Goal: Task Accomplishment & Management: Use online tool/utility

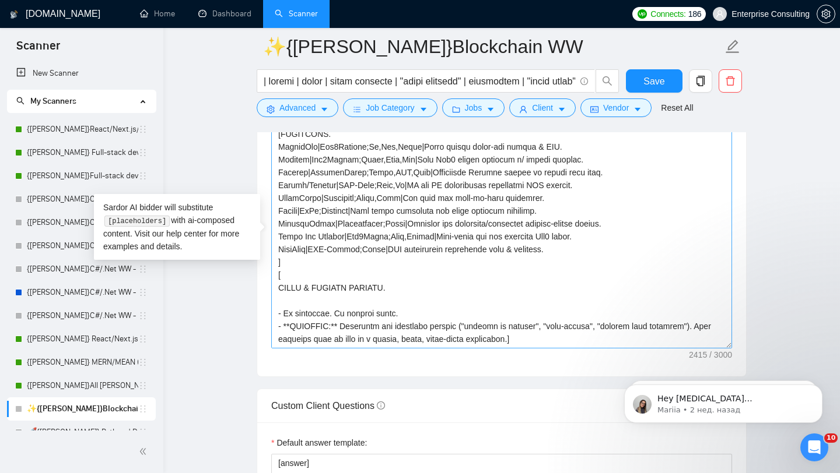
click at [317, 261] on textarea "Cover letter template:" at bounding box center [501, 217] width 461 height 262
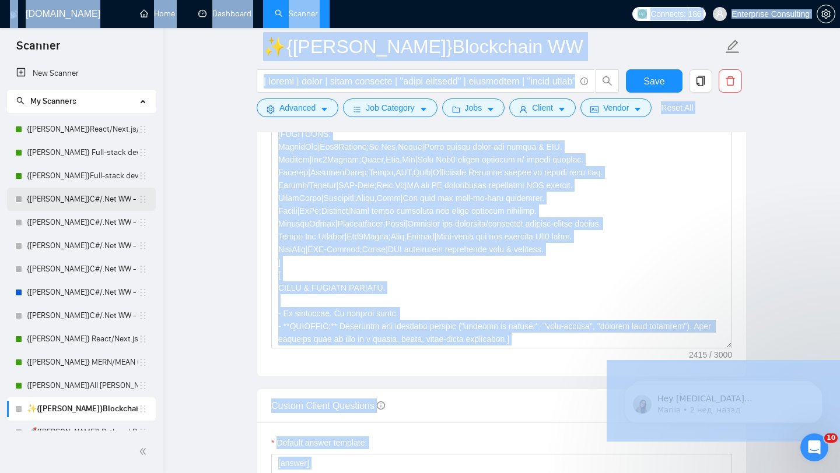
drag, startPoint x: 187, startPoint y: 244, endPoint x: 111, endPoint y: 208, distance: 83.5
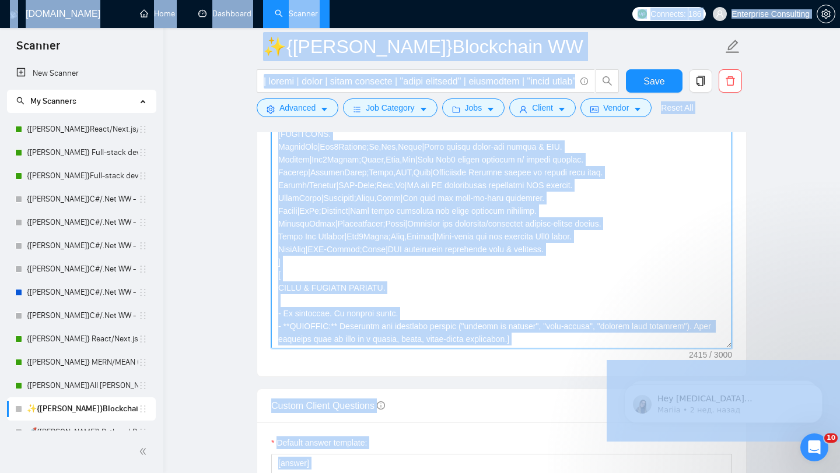
click at [408, 251] on textarea "Cover letter template:" at bounding box center [501, 217] width 461 height 262
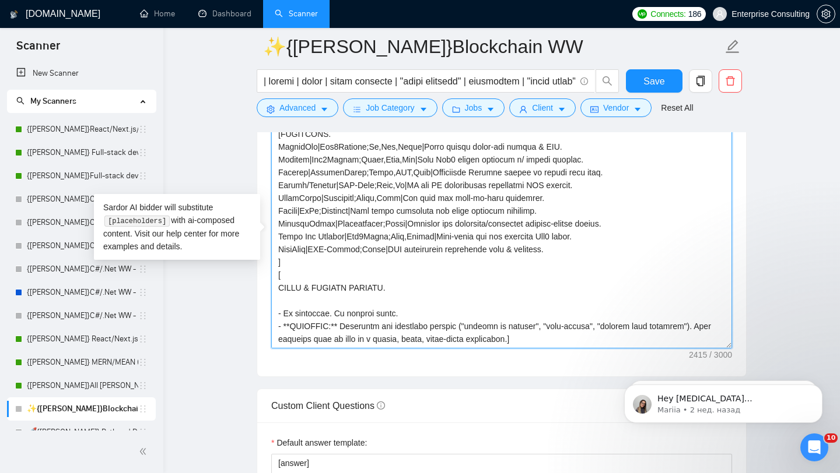
click at [338, 181] on textarea "Cover letter template:" at bounding box center [501, 217] width 461 height 262
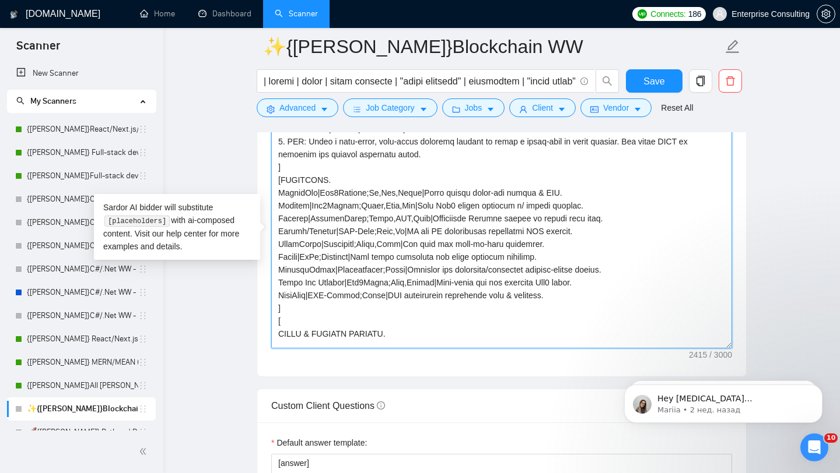
scroll to position [237, 0]
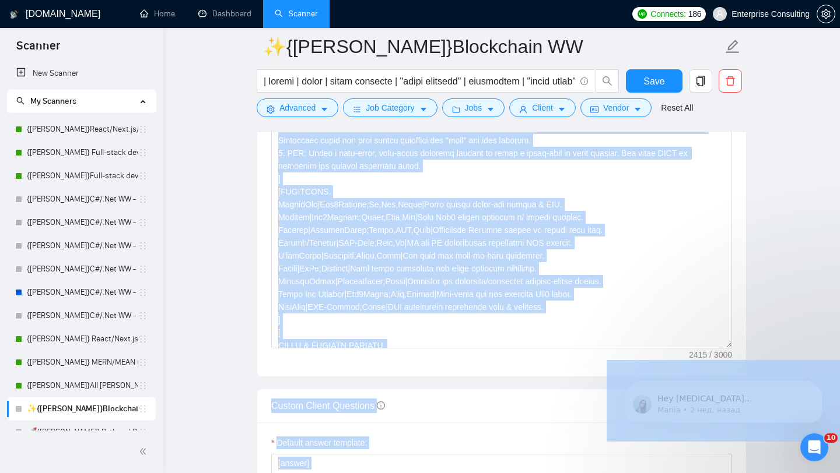
drag, startPoint x: 184, startPoint y: 246, endPoint x: 171, endPoint y: 240, distance: 14.6
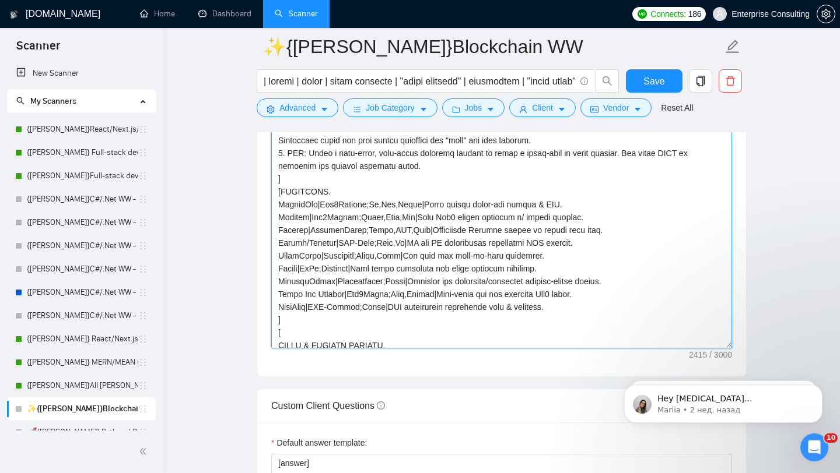
click at [429, 241] on textarea "Cover letter template:" at bounding box center [501, 217] width 461 height 262
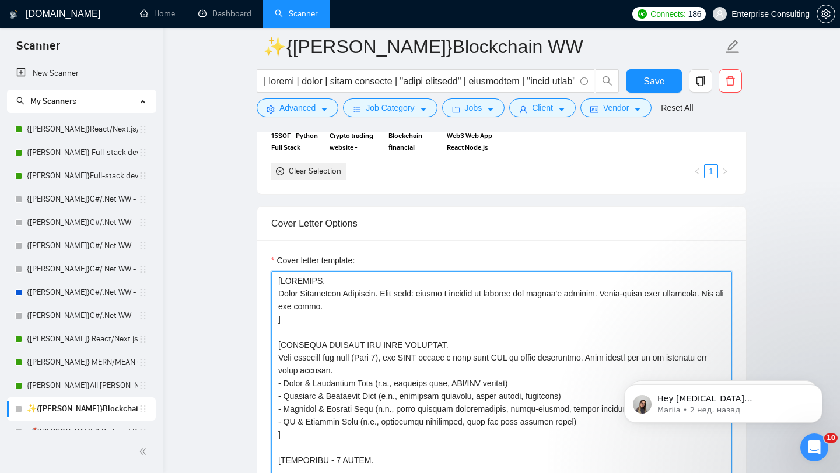
scroll to position [1159, 0]
drag, startPoint x: 276, startPoint y: 303, endPoint x: 475, endPoint y: 372, distance: 210.4
click at [475, 372] on textarea "Cover letter template:" at bounding box center [501, 402] width 461 height 262
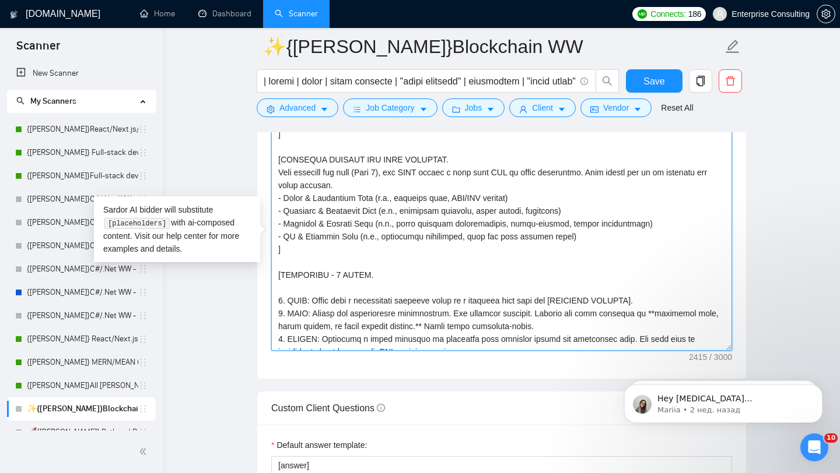
scroll to position [0, 0]
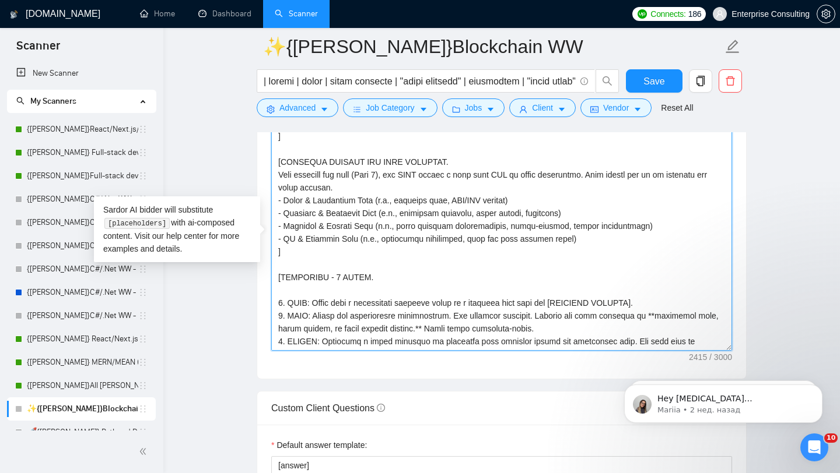
click at [290, 160] on textarea "Cover letter template:" at bounding box center [501, 220] width 461 height 262
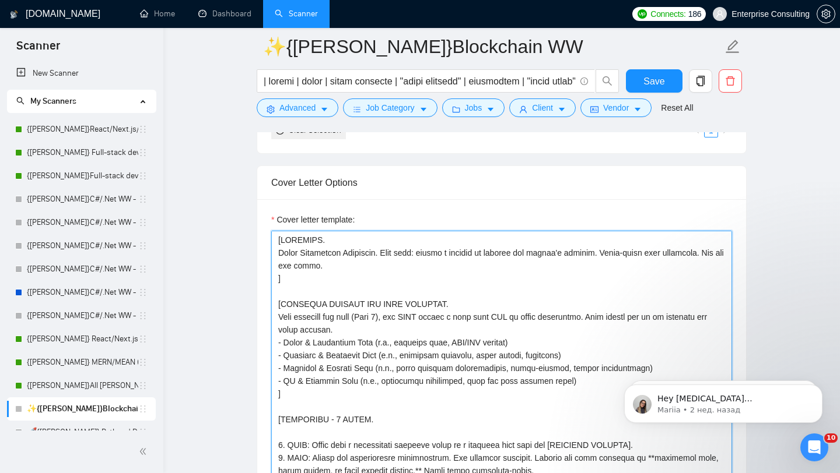
scroll to position [1201, 0]
drag, startPoint x: 279, startPoint y: 292, endPoint x: 432, endPoint y: 465, distance: 230.9
click at [431, 465] on textarea "Cover letter template:" at bounding box center [501, 360] width 461 height 262
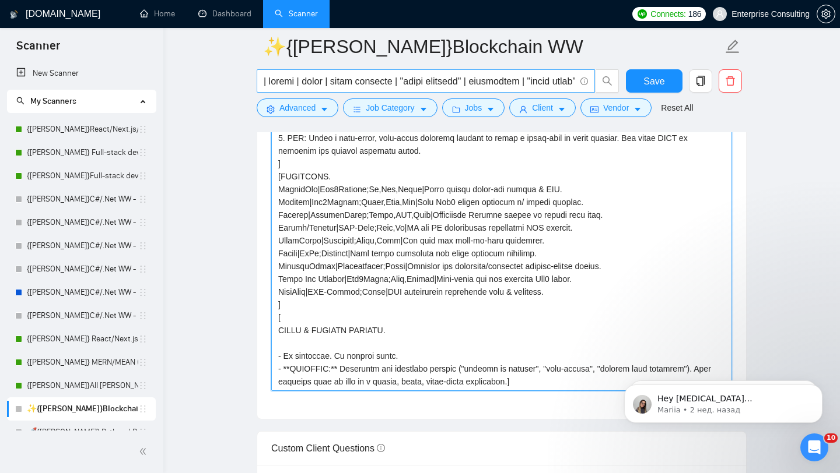
scroll to position [0, 0]
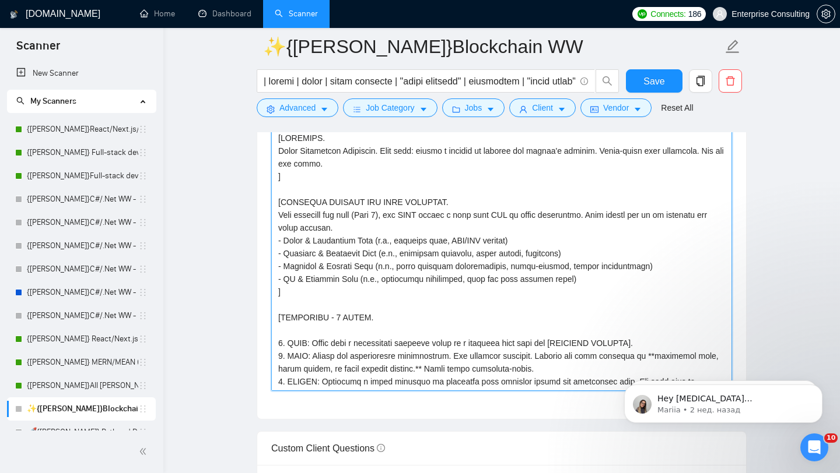
drag, startPoint x: 528, startPoint y: 403, endPoint x: 269, endPoint y: 137, distance: 371.1
click at [269, 137] on div "Cover letter template:" at bounding box center [501, 258] width 489 height 322
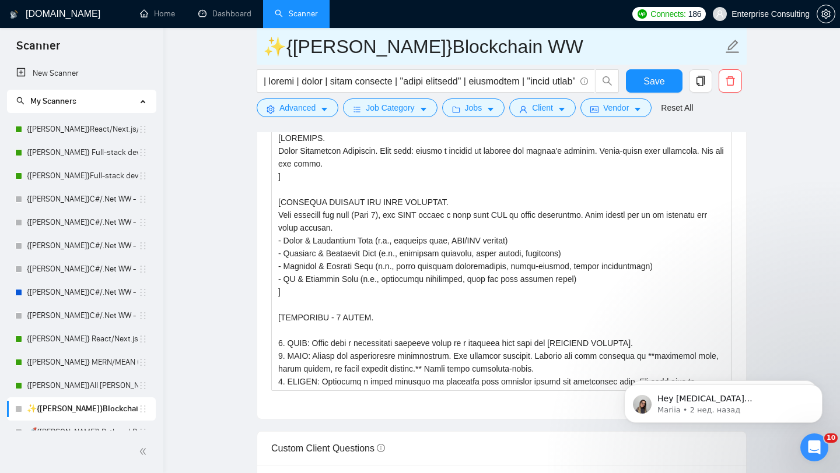
drag, startPoint x: 331, startPoint y: 51, endPoint x: 417, endPoint y: 50, distance: 86.3
click at [417, 50] on input "✨{[PERSON_NAME]}Blockchain WW" at bounding box center [492, 46] width 459 height 29
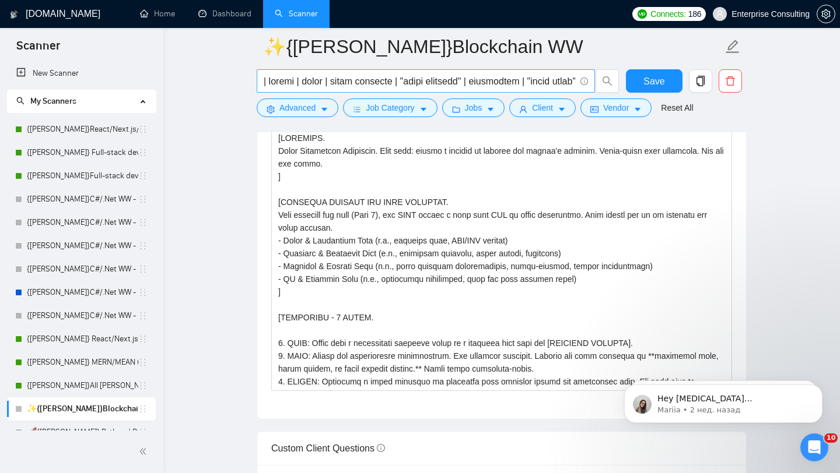
click at [357, 83] on input "text" at bounding box center [419, 81] width 311 height 15
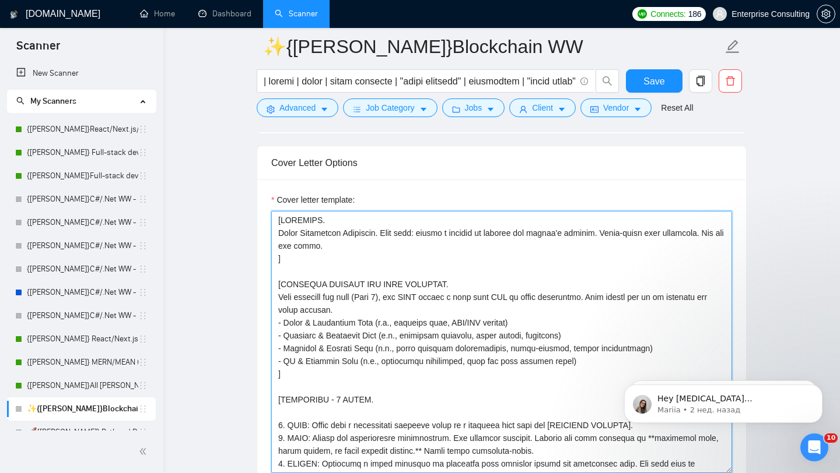
scroll to position [1220, 0]
drag, startPoint x: 279, startPoint y: 268, endPoint x: 476, endPoint y: 471, distance: 282.9
click at [476, 471] on textarea "Cover letter template:" at bounding box center [501, 341] width 461 height 262
click at [442, 376] on textarea "Cover letter template:" at bounding box center [501, 341] width 461 height 262
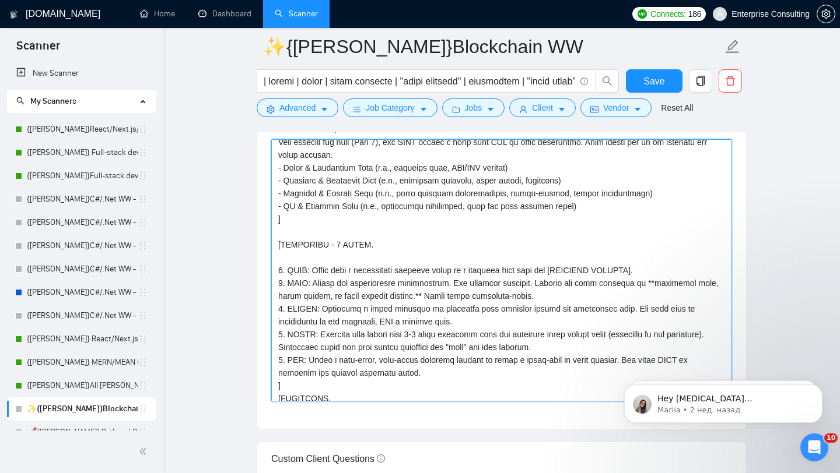
scroll to position [0, 0]
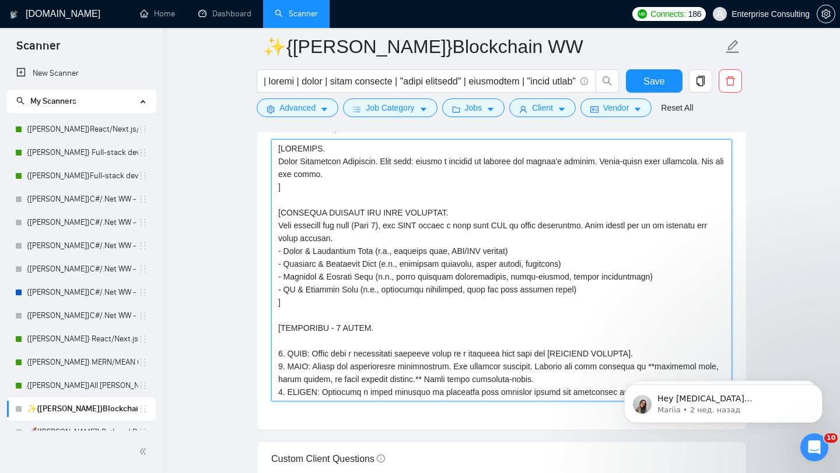
drag, startPoint x: 536, startPoint y: 408, endPoint x: 231, endPoint y: 124, distance: 416.7
click at [231, 124] on main "✨{[PERSON_NAME]}Blockchain WW Save Advanced Job Category Jobs Client Vendor Res…" at bounding box center [501, 391] width 639 height 3271
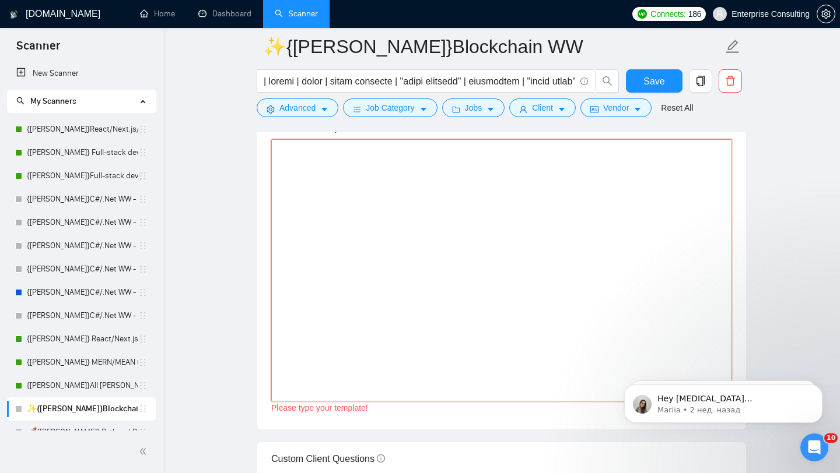
paste textarea "[ Say hi and use the name of a person if listed in his proposal, if not - use t…"
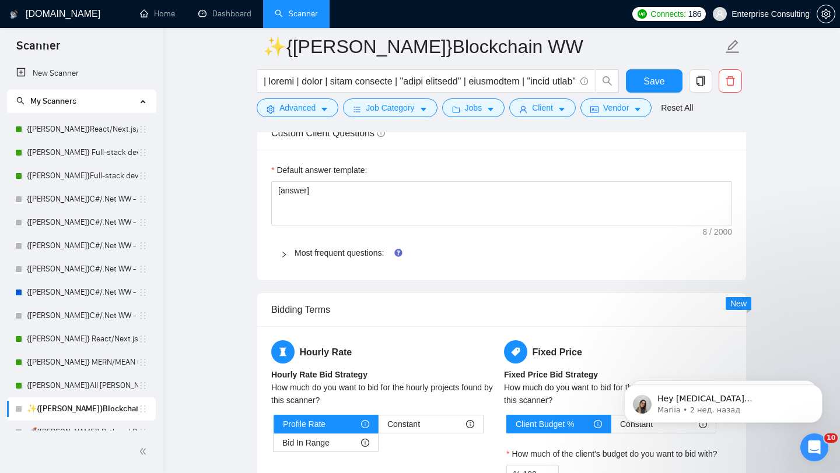
scroll to position [1555, 0]
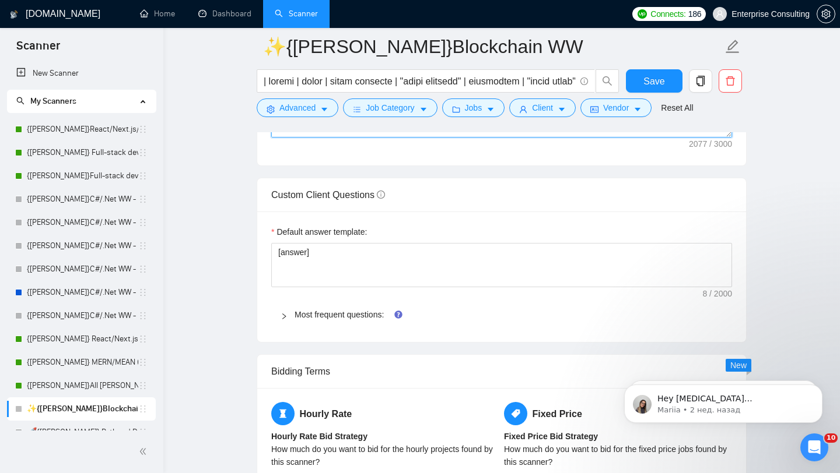
type textarea "[ Say hi and use the name of a person if listed in his proposal, if not - use t…"
click at [651, 68] on form "✨{[PERSON_NAME]}Blockchain WW Save Advanced Job Category Jobs Client Vendor Res…" at bounding box center [502, 75] width 490 height 95
click at [650, 81] on span "Save" at bounding box center [653, 81] width 21 height 15
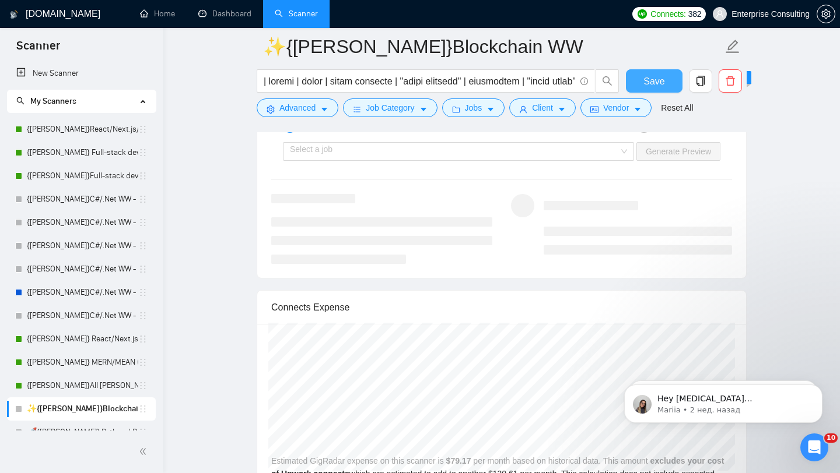
scroll to position [2222, 0]
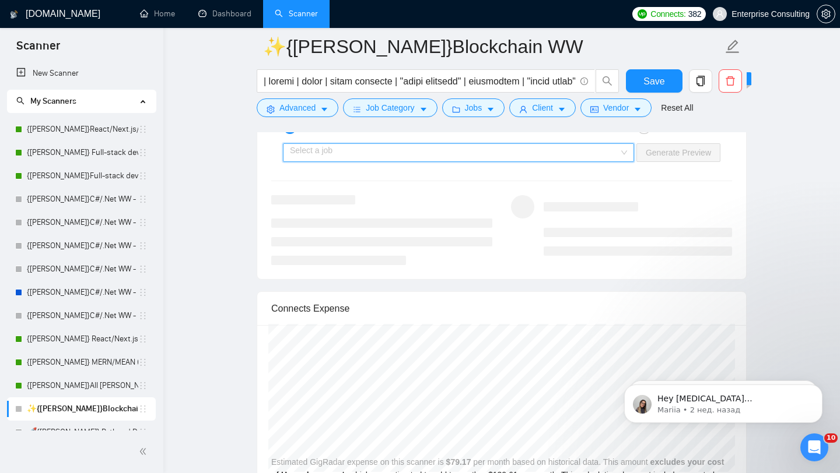
click at [479, 162] on input "search" at bounding box center [454, 152] width 329 height 17
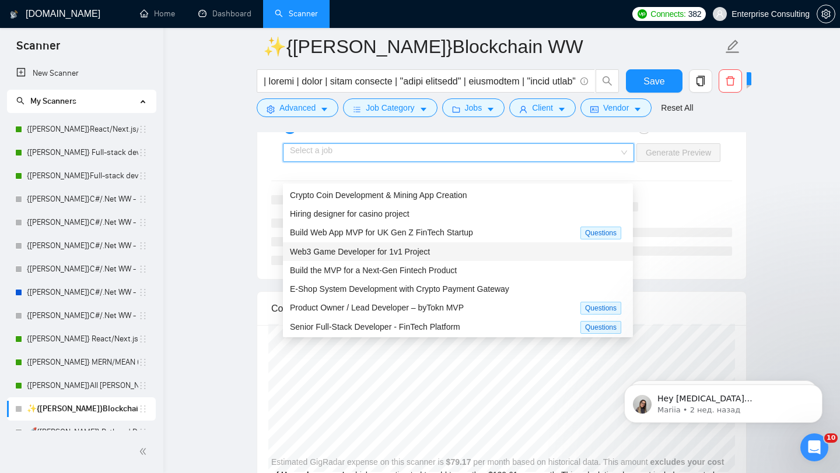
click at [404, 255] on span "Web3 Game Developer for 1v1 Project" at bounding box center [360, 251] width 140 height 9
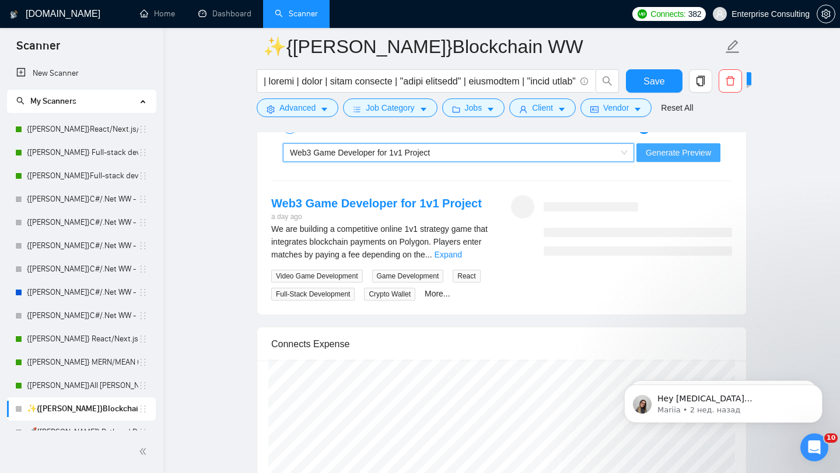
click at [663, 159] on span "Generate Preview" at bounding box center [677, 152] width 65 height 13
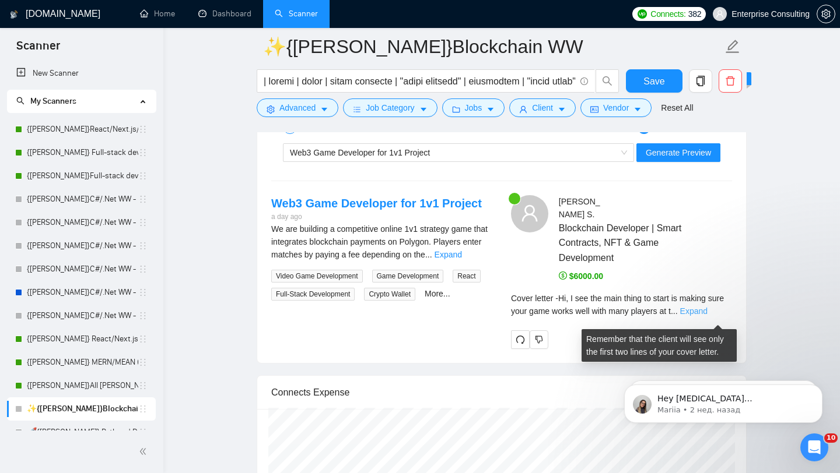
click at [707, 316] on link "Expand" at bounding box center [693, 311] width 27 height 9
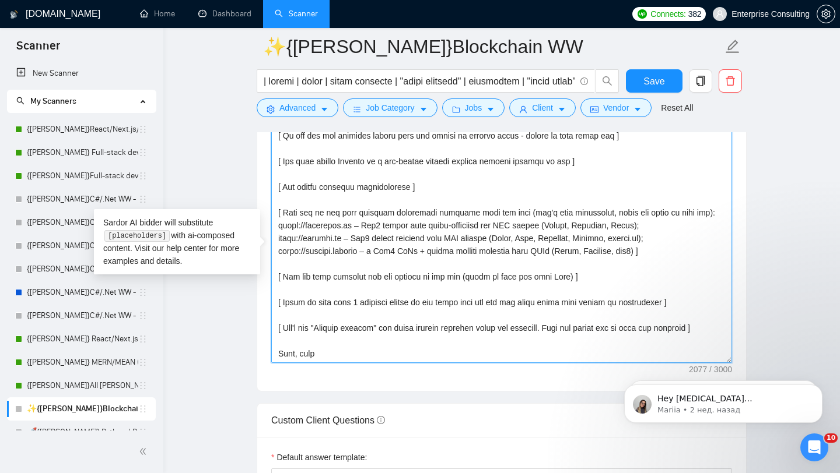
scroll to position [1351, 0]
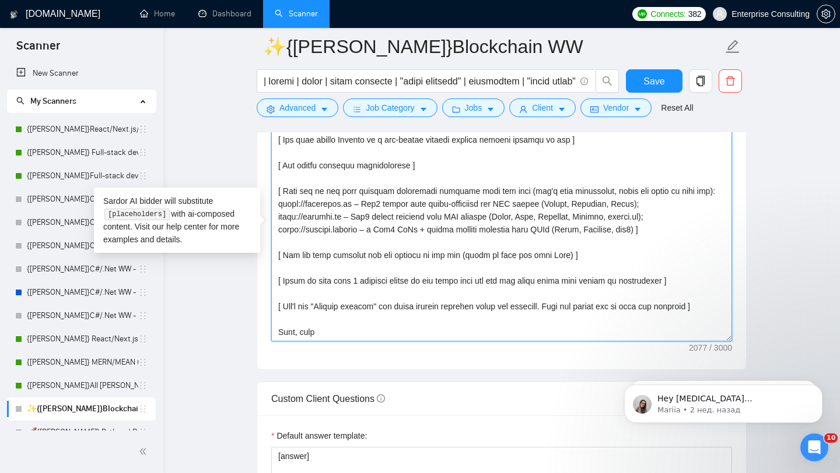
drag, startPoint x: 278, startPoint y: 194, endPoint x: 430, endPoint y: 355, distance: 221.5
click at [430, 342] on textarea "Cover letter template:" at bounding box center [501, 210] width 461 height 262
paste textarea "lore ips dol sita 6 consec adipiscin elitsed doeiusmod tempo. Incid utlabore et…"
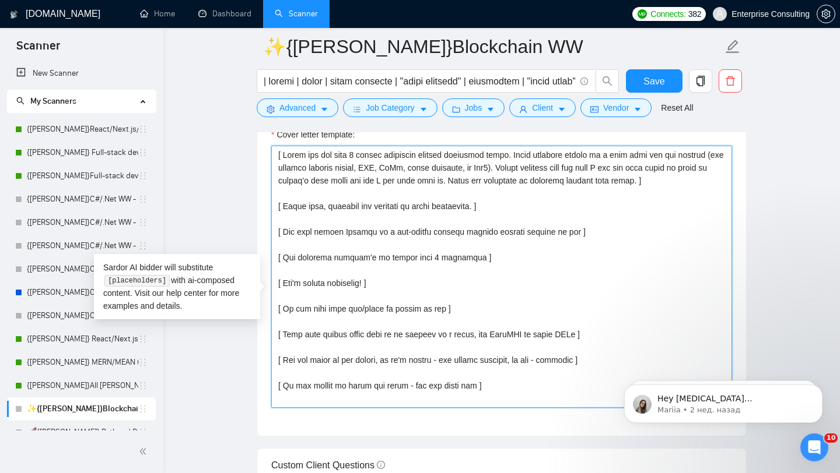
scroll to position [1166, 0]
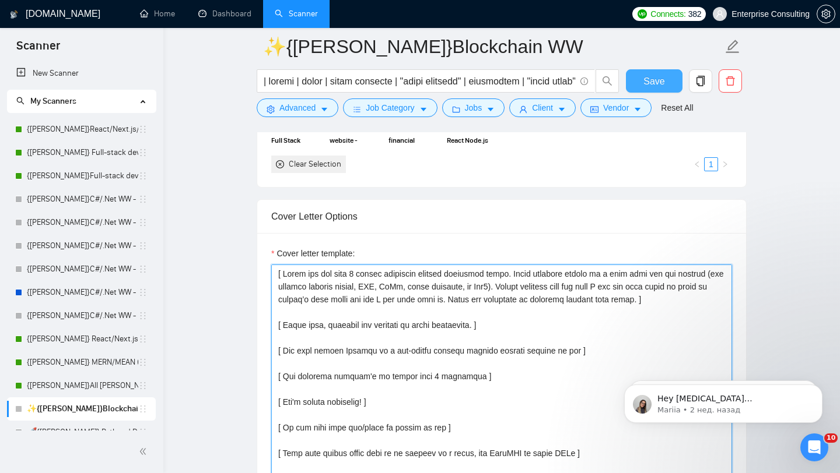
type textarea "[ Lorem ips dol sita 5 consec adipiscin elitsed doeiusmod tempo. Incid utlabore…"
click at [646, 90] on button "Save" at bounding box center [654, 80] width 57 height 23
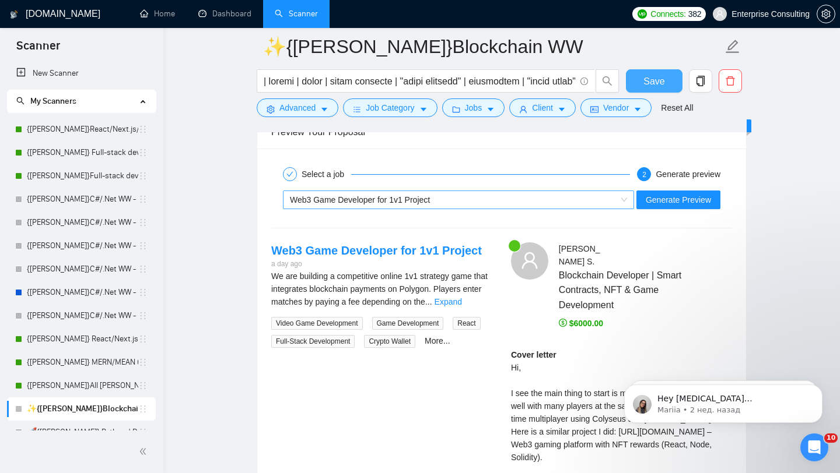
scroll to position [2177, 0]
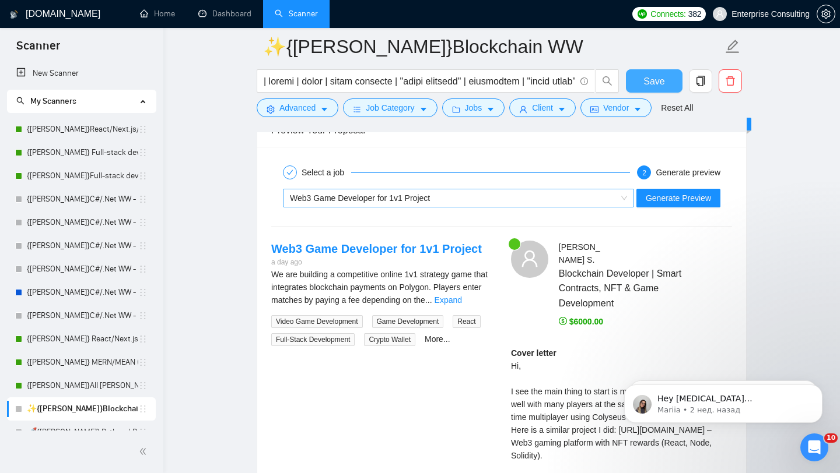
click at [559, 207] on div "Web3 Game Developer for 1v1 Project" at bounding box center [453, 198] width 327 height 17
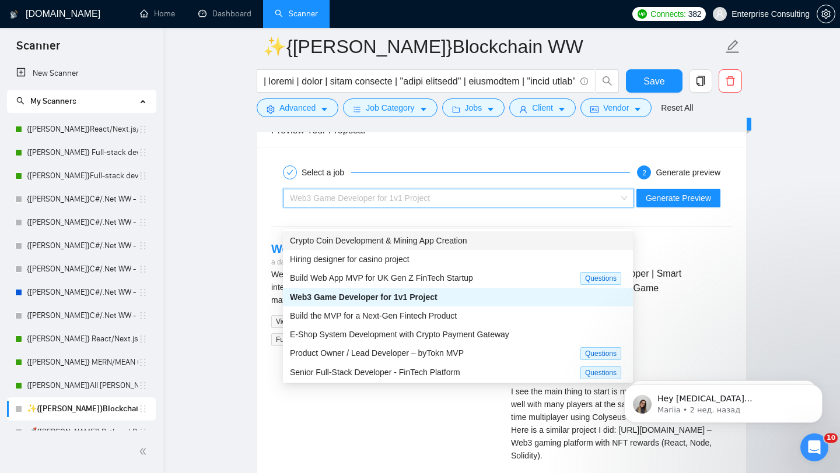
click at [519, 244] on div "Crypto Coin Development & Mining App Creation" at bounding box center [458, 240] width 336 height 13
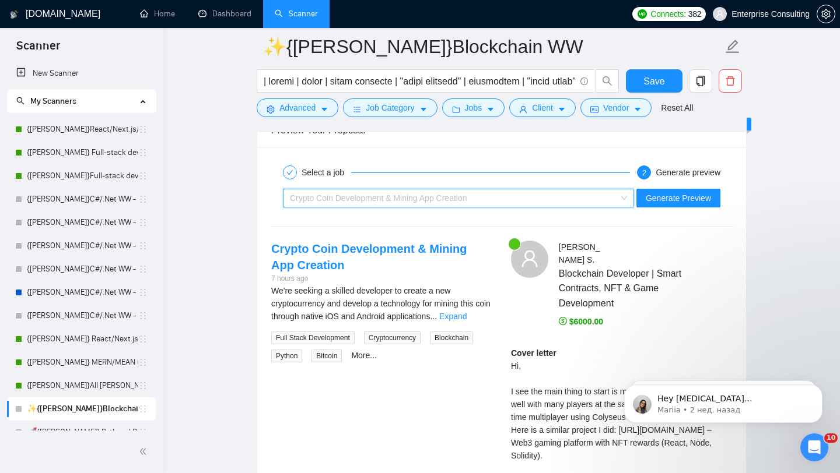
click at [568, 207] on div "Crypto Coin Development & Mining App Creation" at bounding box center [453, 198] width 327 height 17
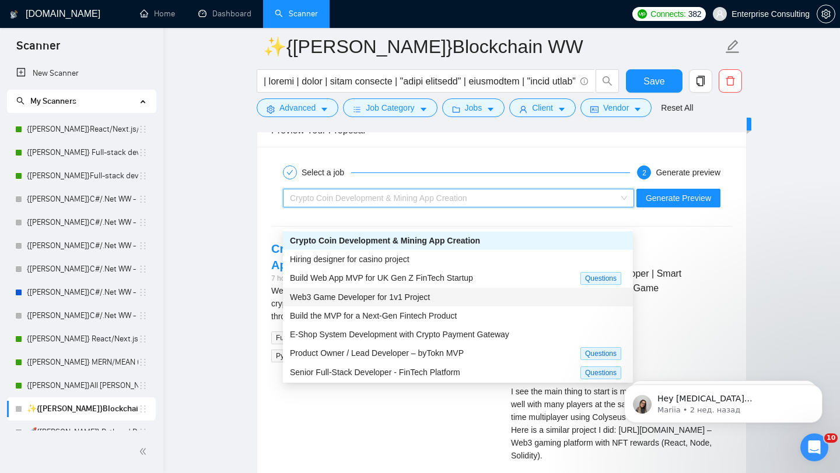
click at [492, 297] on div "Web3 Game Developer for 1v1 Project" at bounding box center [458, 297] width 336 height 13
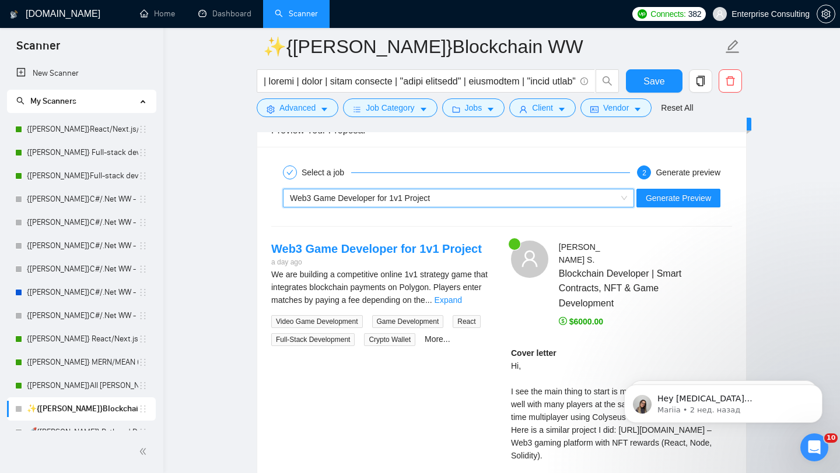
click at [570, 207] on div "Web3 Game Developer for 1v1 Project" at bounding box center [453, 198] width 327 height 17
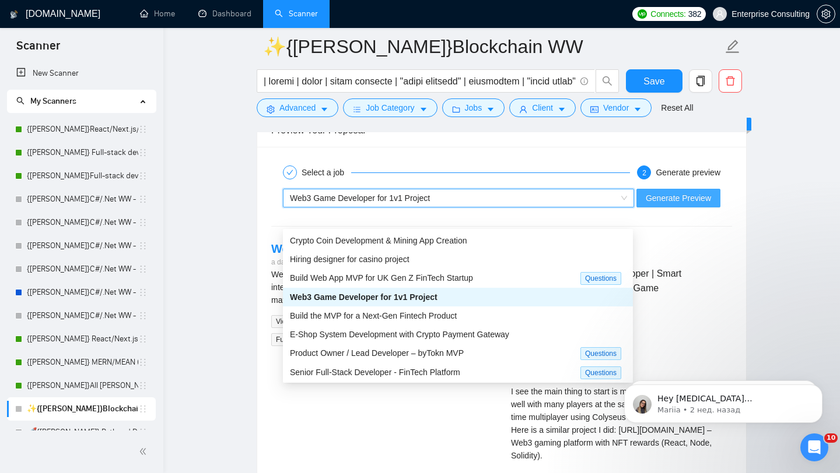
click at [703, 205] on span "Generate Preview" at bounding box center [677, 198] width 65 height 13
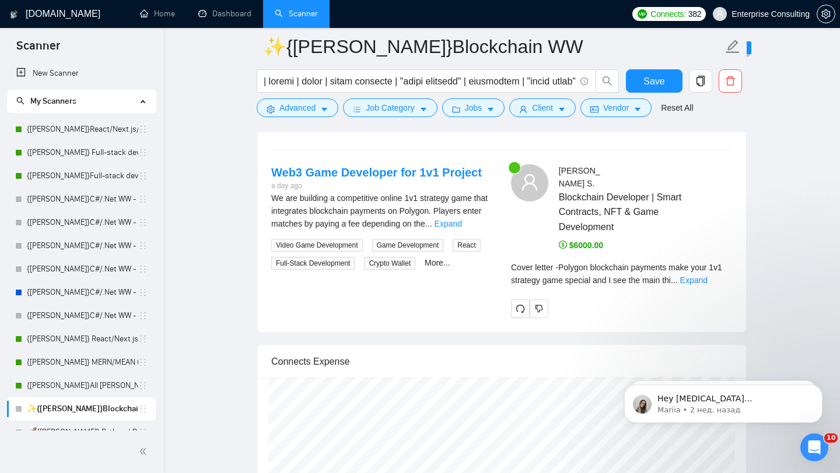
scroll to position [2282, 0]
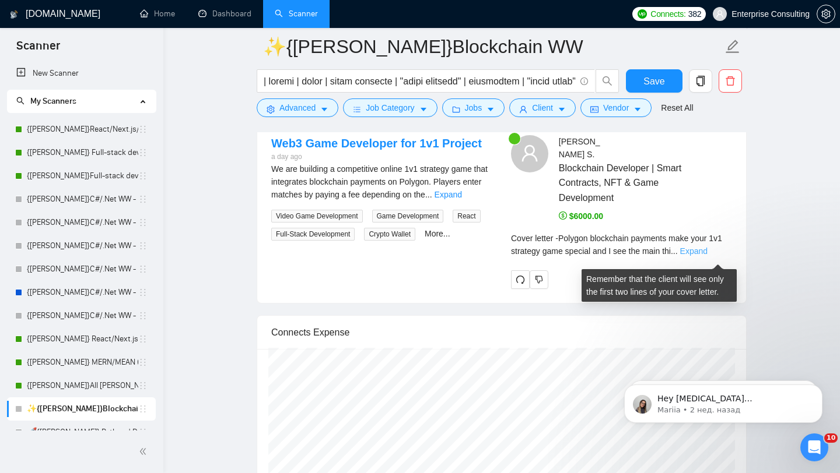
click at [707, 256] on link "Expand" at bounding box center [693, 251] width 27 height 9
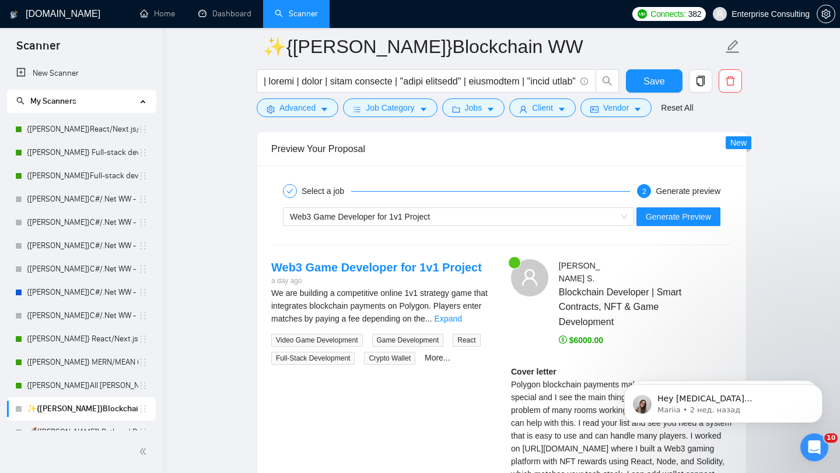
scroll to position [2148, 0]
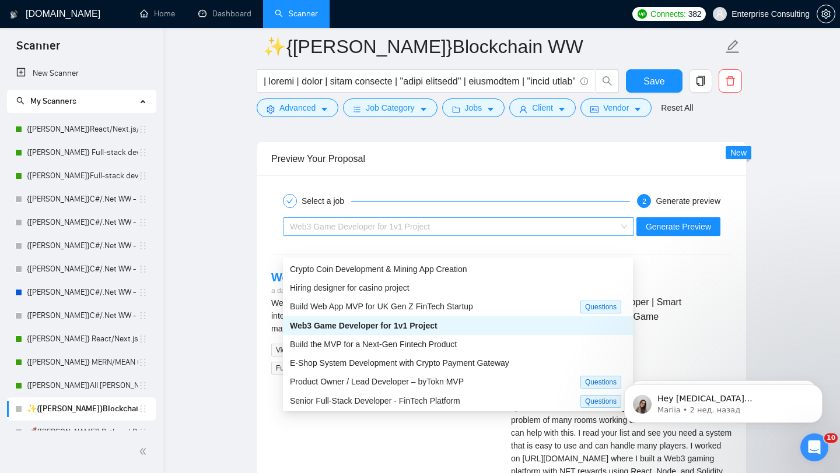
click at [470, 236] on div "Web3 Game Developer for 1v1 Project" at bounding box center [453, 226] width 327 height 17
click at [448, 283] on div "Hiring designer for casino project" at bounding box center [458, 288] width 336 height 13
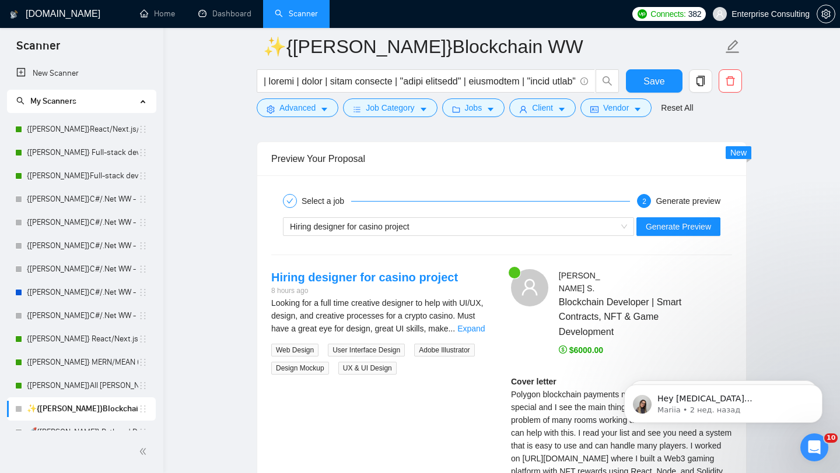
click at [497, 259] on div "Select a job 2 Generate preview Hiring designer for casino project Generate Pre…" at bounding box center [501, 369] width 489 height 386
click at [498, 236] on div "Hiring designer for casino project" at bounding box center [453, 226] width 327 height 17
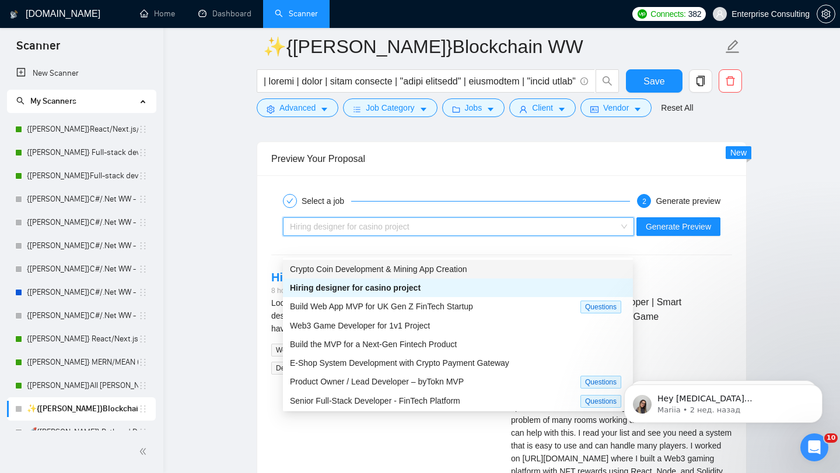
click at [496, 266] on div "Crypto Coin Development & Mining App Creation" at bounding box center [458, 269] width 336 height 13
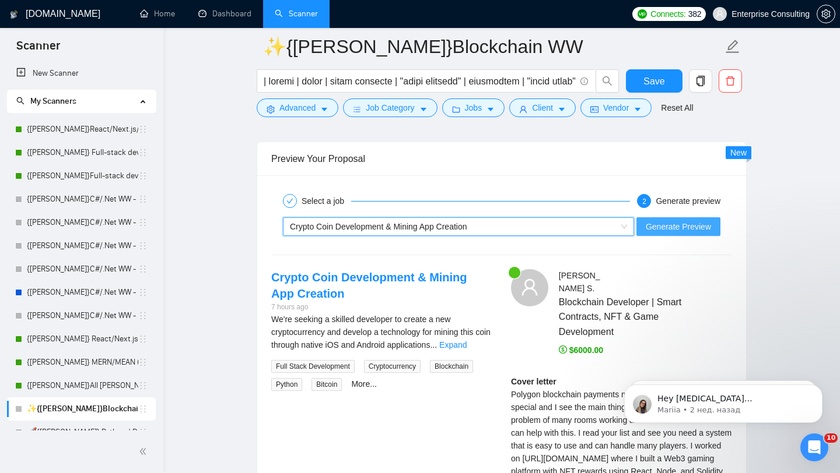
click at [646, 233] on span "Generate Preview" at bounding box center [677, 226] width 65 height 13
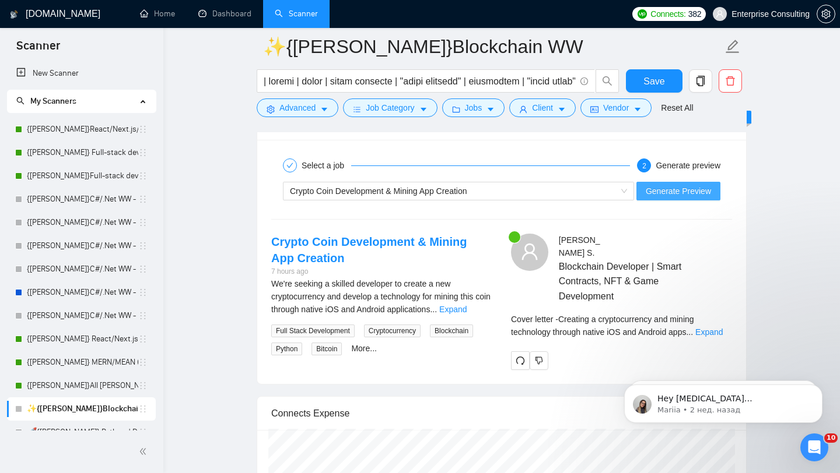
scroll to position [2203, 0]
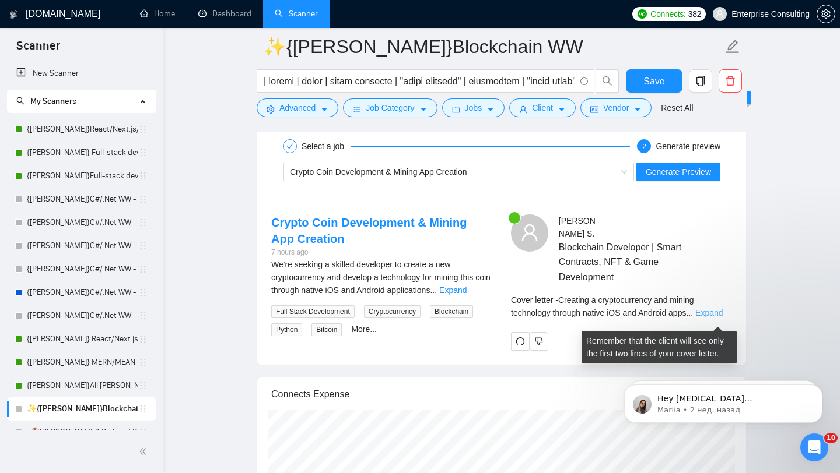
click at [717, 317] on link "Expand" at bounding box center [708, 312] width 27 height 9
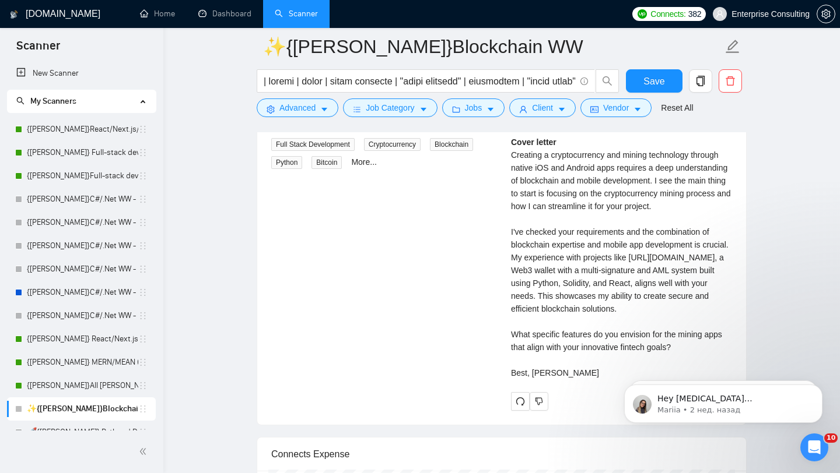
scroll to position [2350, 0]
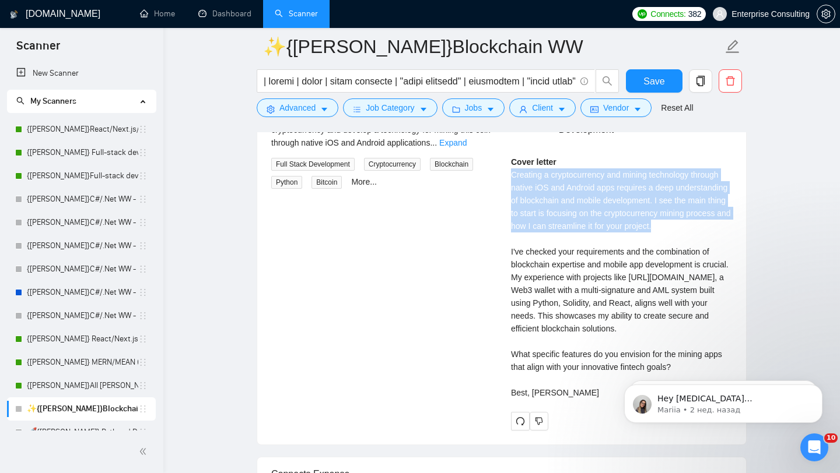
drag, startPoint x: 573, startPoint y: 247, endPoint x: 505, endPoint y: 182, distance: 94.0
click at [505, 182] on div "[PERSON_NAME] Blockchain Developer | Smart Contracts, NFT & Game Development Co…" at bounding box center [621, 248] width 240 height 363
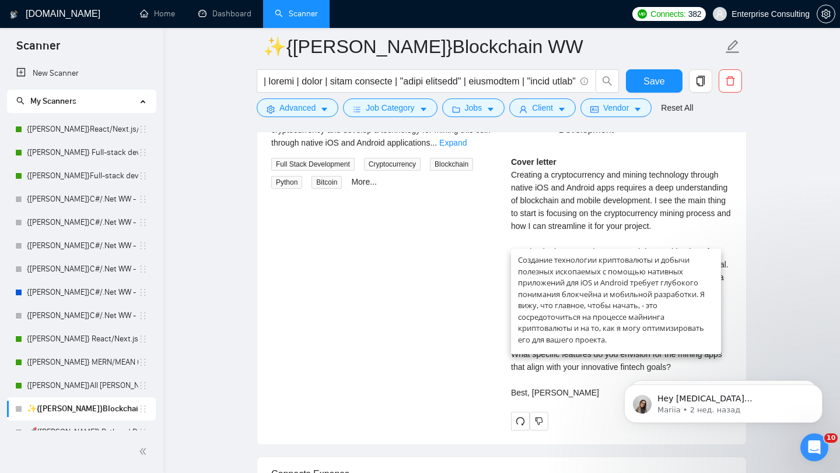
click at [569, 219] on div "Cover letter Creating a cryptocurrency and mining technology through native iOS…" at bounding box center [621, 278] width 221 height 244
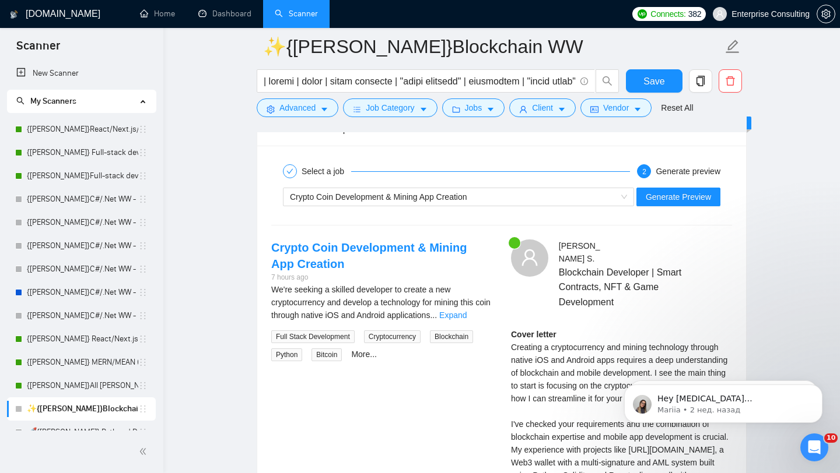
scroll to position [2176, 0]
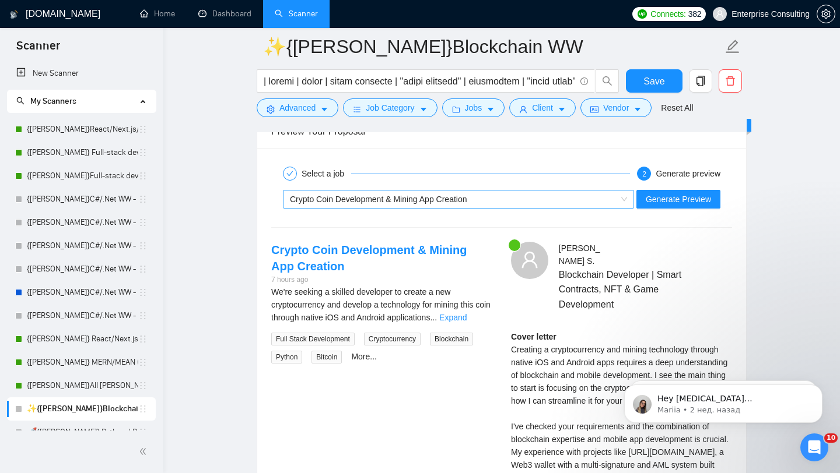
click at [563, 208] on div "Crypto Coin Development & Mining App Creation" at bounding box center [453, 199] width 327 height 17
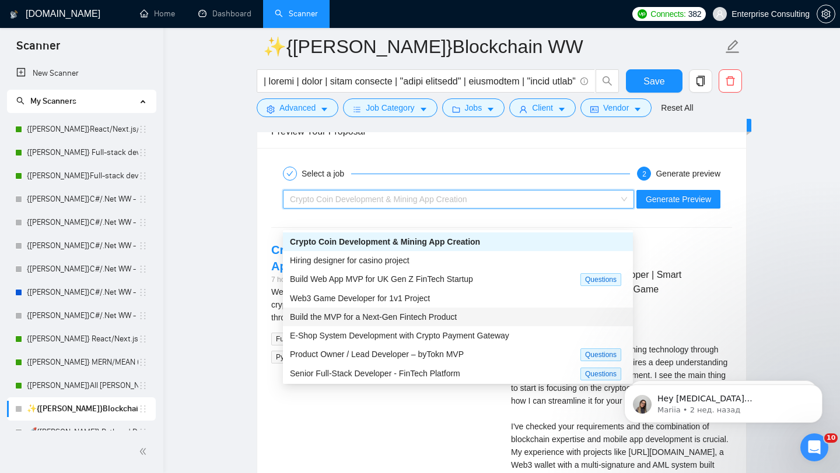
click at [444, 318] on span "Build the MVP for a Next-Gen Fintech Product" at bounding box center [373, 317] width 167 height 9
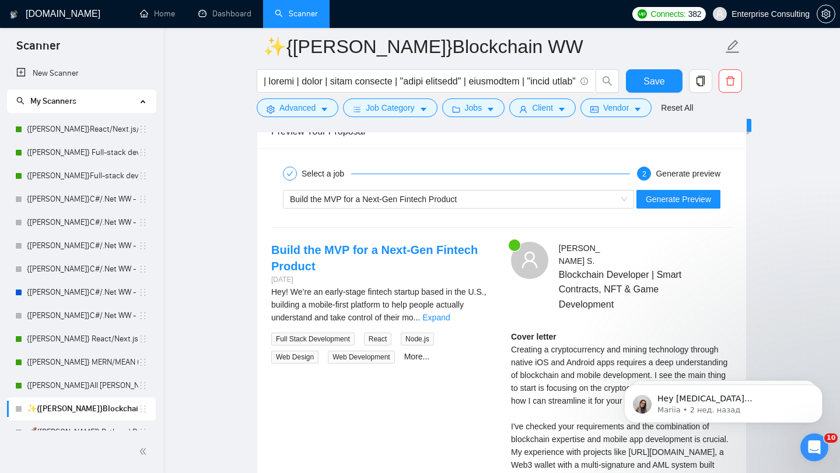
click at [661, 208] on div "Build the MVP for a Next-Gen Fintech Product Generate Preview" at bounding box center [501, 199] width 463 height 28
click at [661, 206] on span "Generate Preview" at bounding box center [677, 199] width 65 height 13
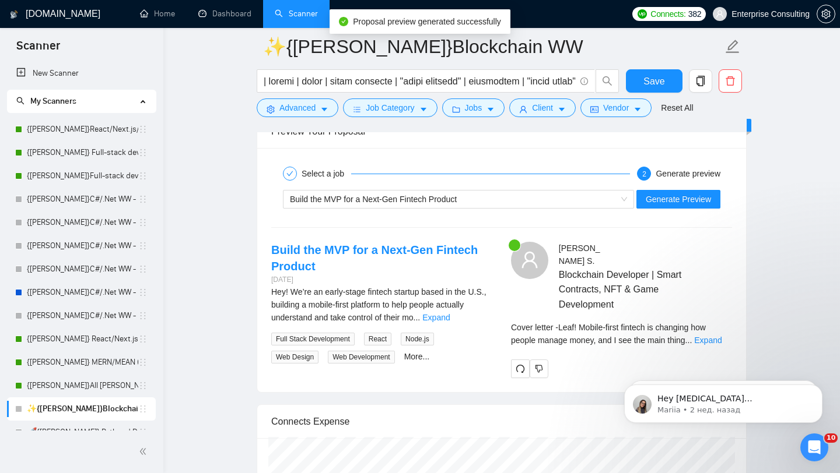
click at [707, 352] on div "Cover letter - Leaf! Mobile-first fintech is changing how people manage money, …" at bounding box center [621, 338] width 221 height 34
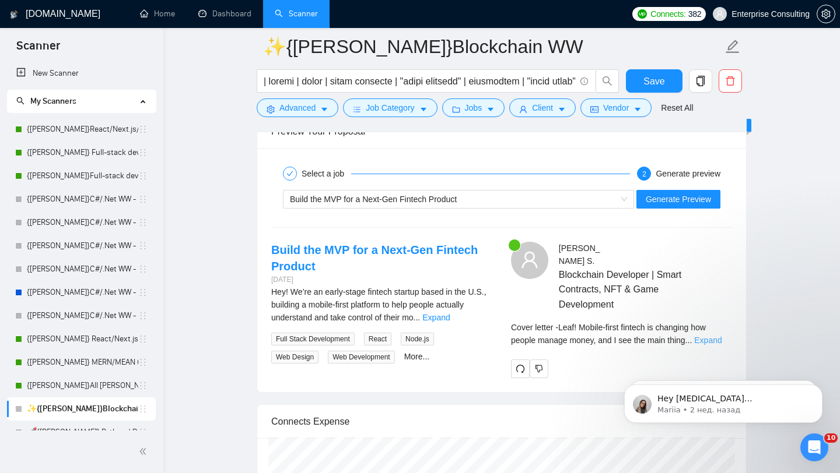
click at [707, 345] on link "Expand" at bounding box center [707, 340] width 27 height 9
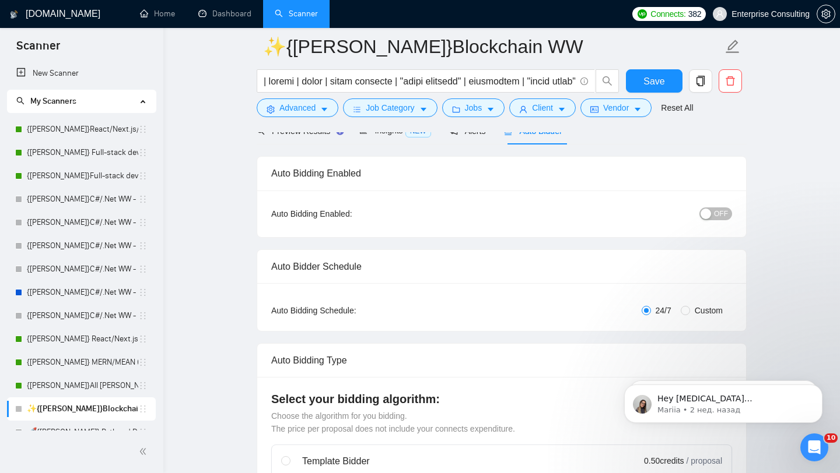
scroll to position [0, 0]
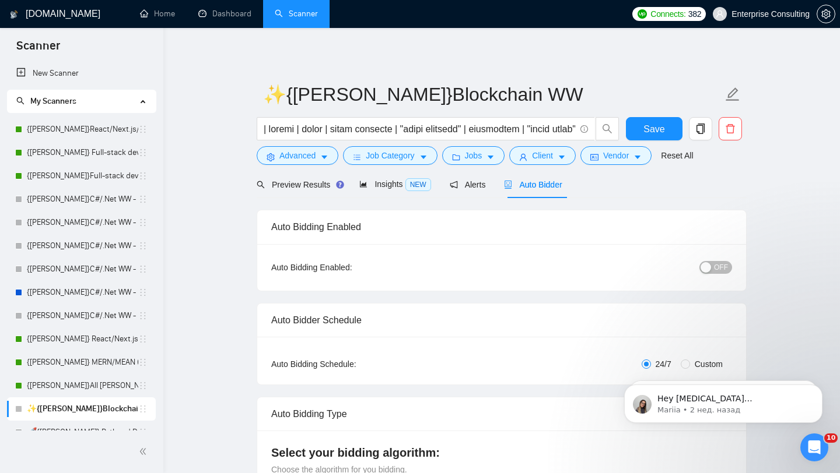
click at [711, 267] on div "button" at bounding box center [705, 267] width 10 height 10
click at [648, 135] on span "Save" at bounding box center [653, 129] width 21 height 15
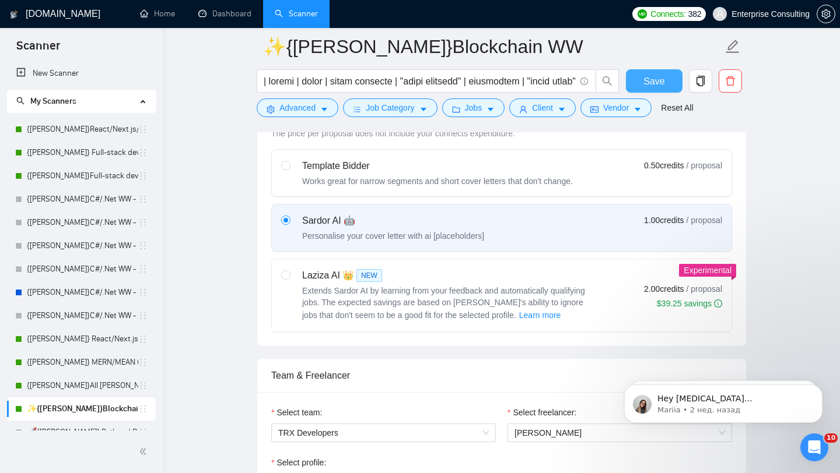
scroll to position [361, 0]
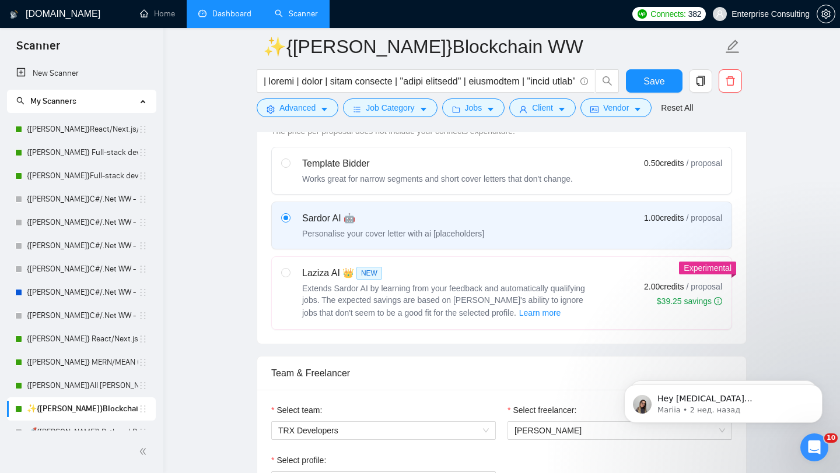
click at [224, 26] on li "Dashboard" at bounding box center [225, 14] width 76 height 28
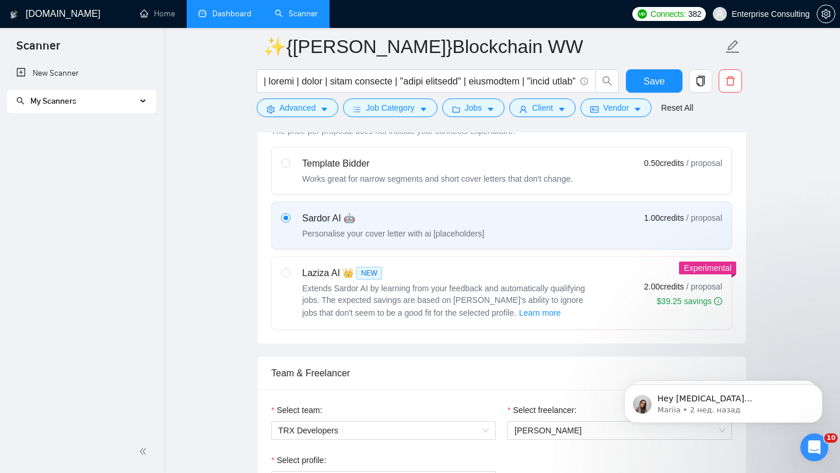
click at [247, 15] on link "Dashboard" at bounding box center [224, 14] width 53 height 10
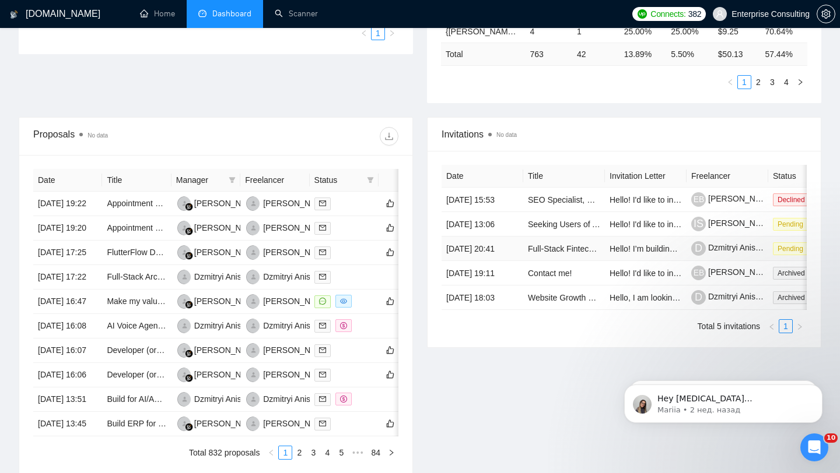
scroll to position [360, 0]
